Goal: Task Accomplishment & Management: Use online tool/utility

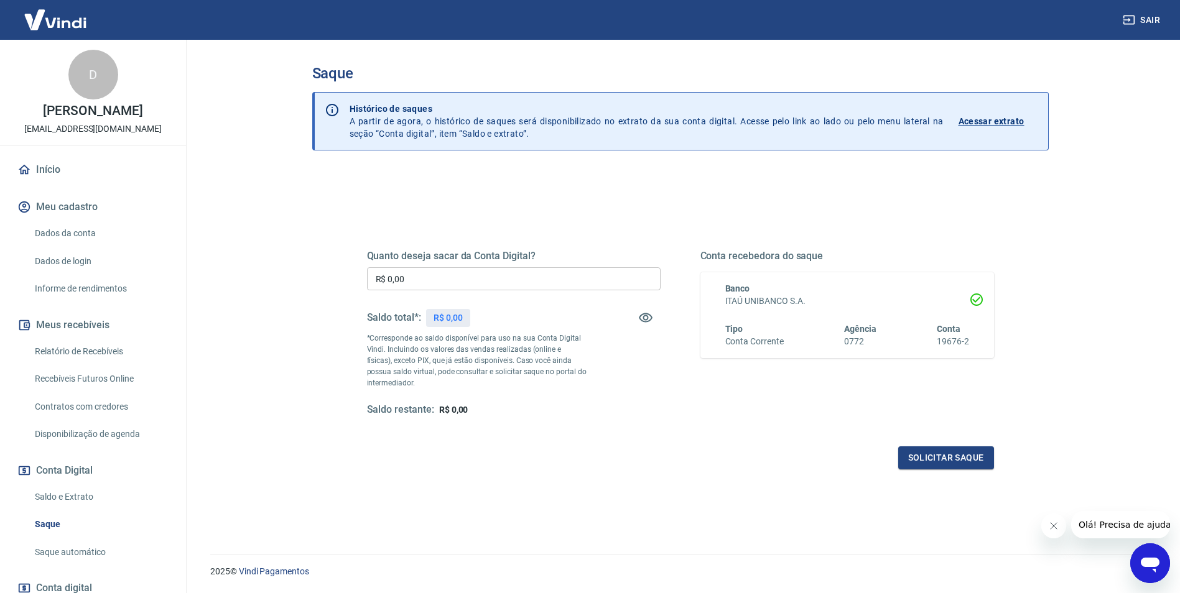
click at [759, 527] on div "Quanto deseja sacar da Conta Digital? R$ 0,00 ​ Saldo total*: R$ 0,00 *Correspo…" at bounding box center [680, 400] width 736 height 460
